Goal: Navigation & Orientation: Find specific page/section

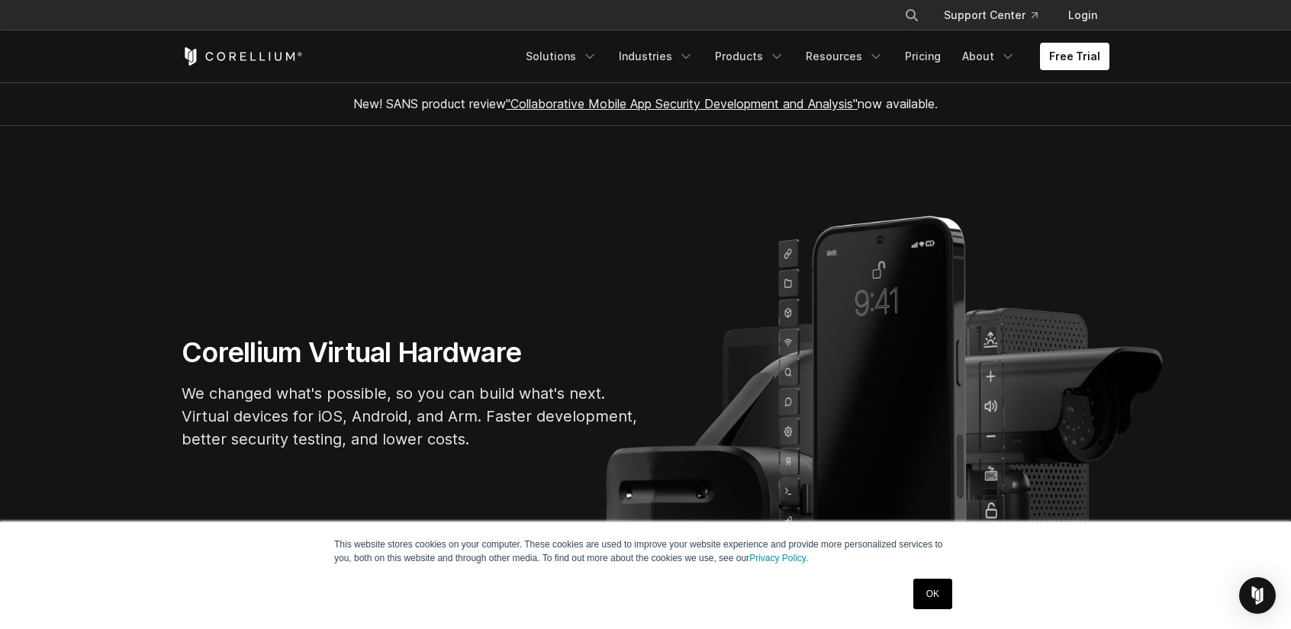
click at [927, 585] on link "OK" at bounding box center [932, 594] width 39 height 31
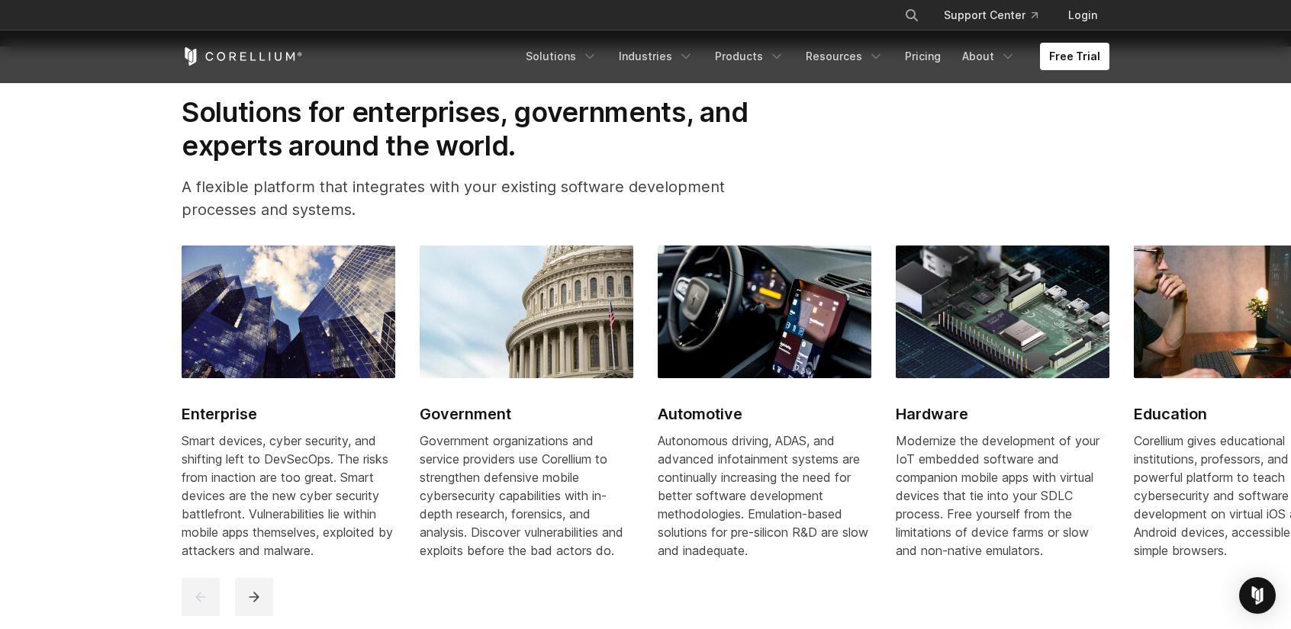
scroll to position [1831, 0]
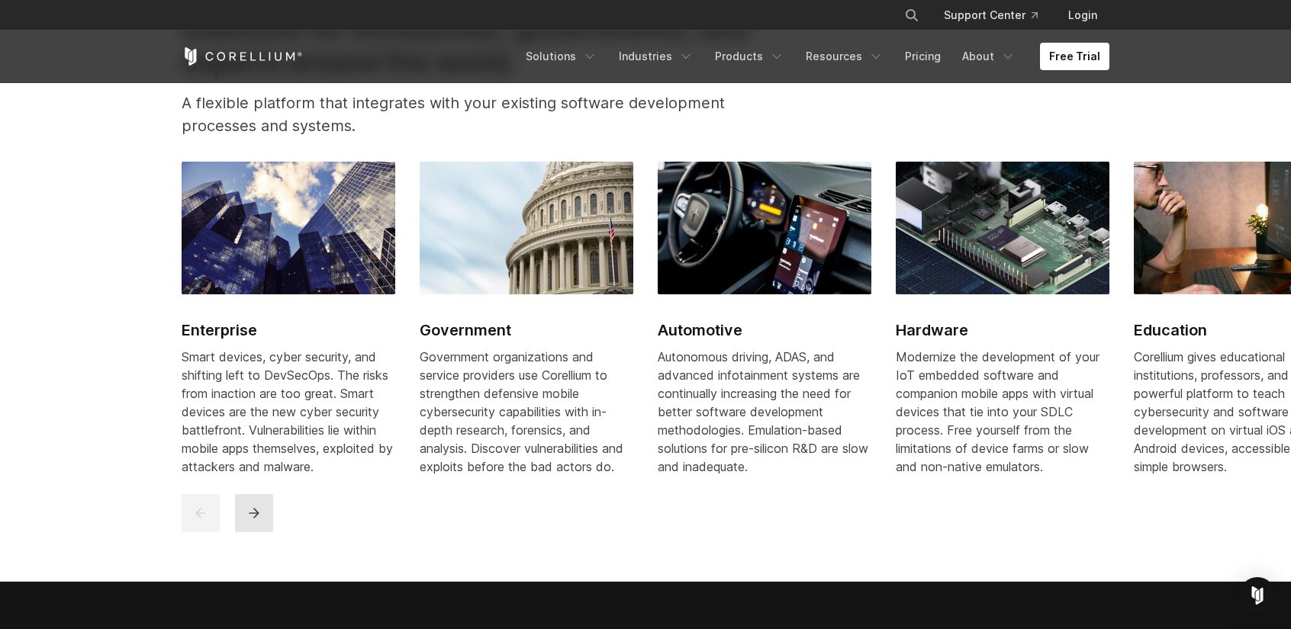
click at [262, 523] on button "next" at bounding box center [254, 513] width 38 height 38
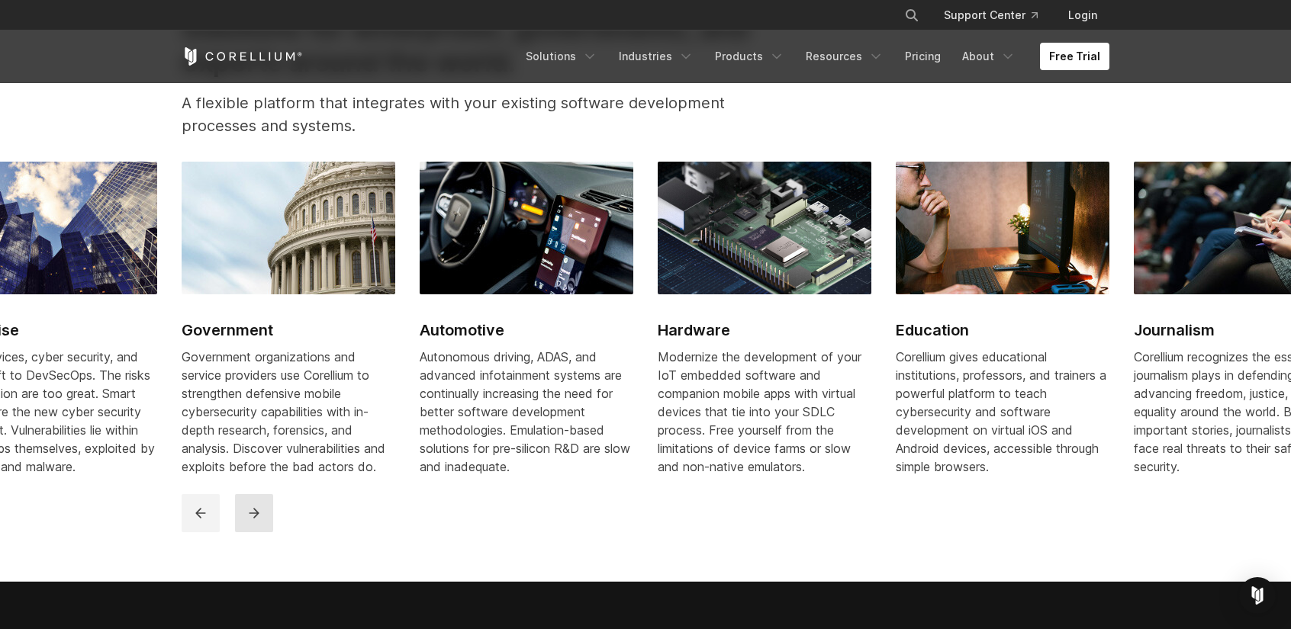
click at [262, 523] on button "next" at bounding box center [254, 513] width 38 height 38
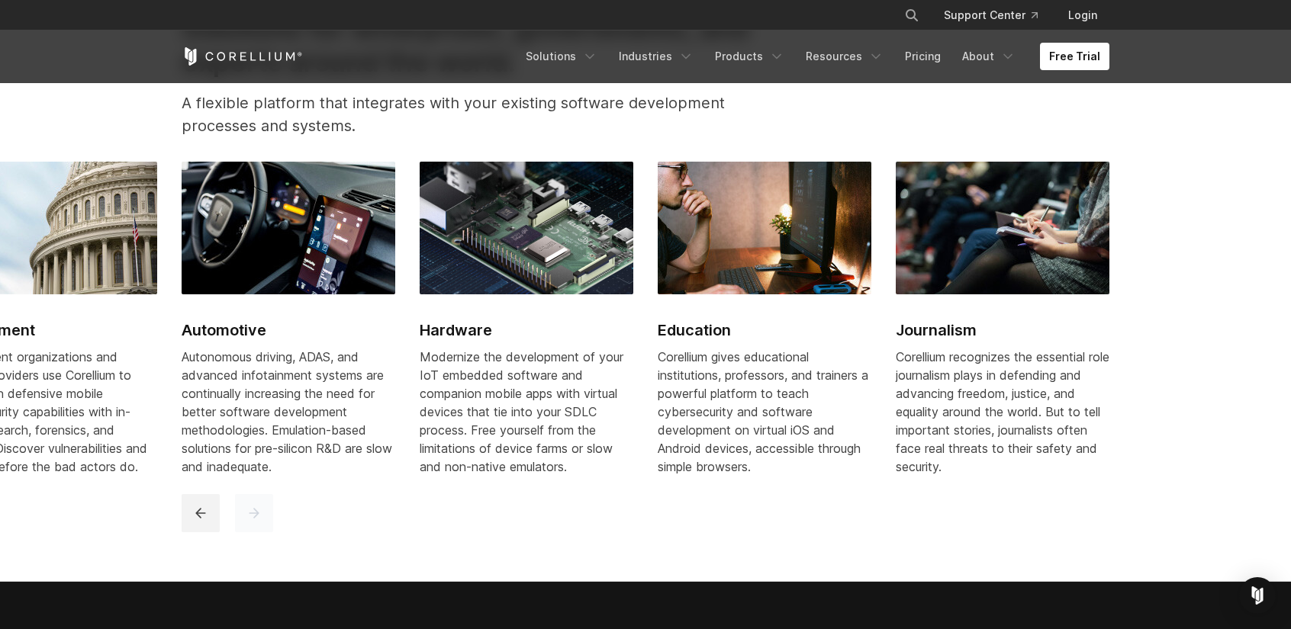
click at [262, 523] on button "next" at bounding box center [254, 513] width 38 height 38
click at [701, 367] on div "Corellium gives educational institutions, professors, and trainers a powerful p…" at bounding box center [765, 412] width 214 height 128
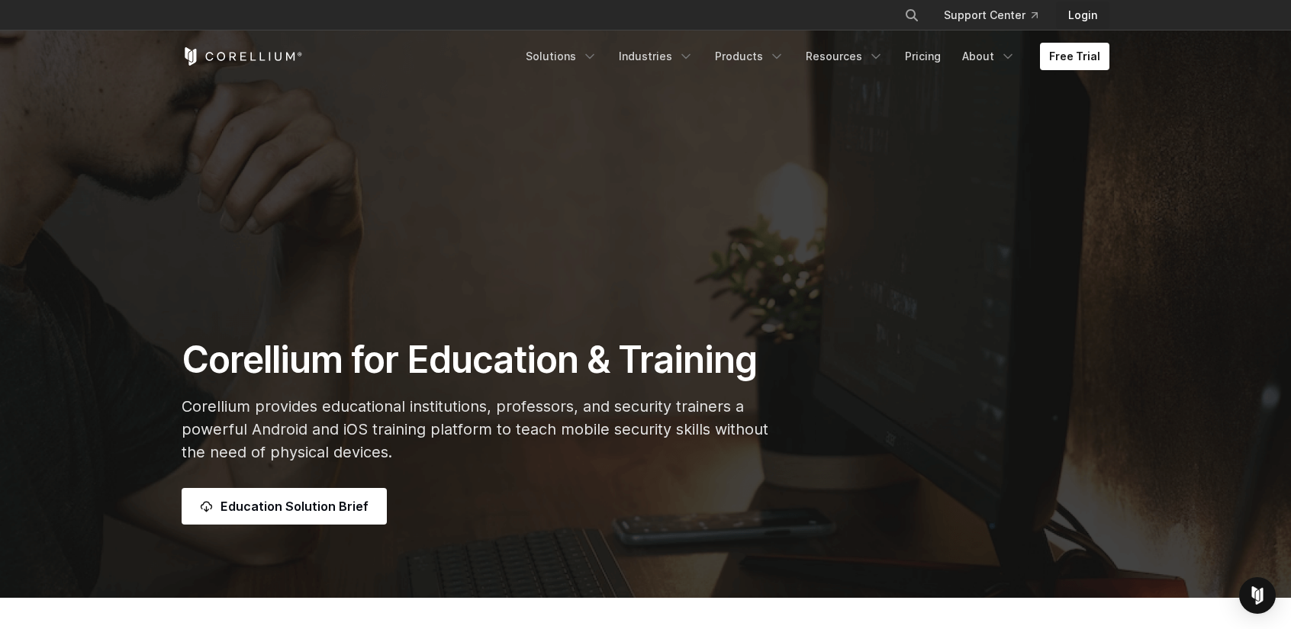
click at [1091, 7] on link "Login" at bounding box center [1082, 15] width 53 height 27
